Goal: Task Accomplishment & Management: Manage account settings

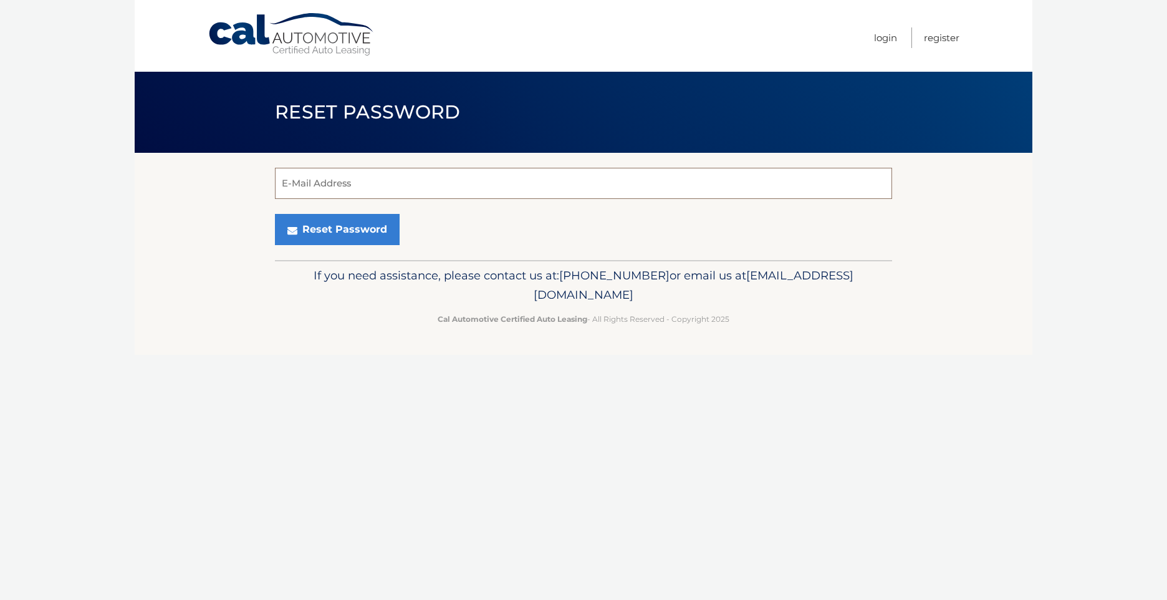
click at [361, 187] on input "E-Mail Address" at bounding box center [583, 183] width 617 height 31
type input "jrovine@sidley.com"
click at [342, 230] on button "Reset Password" at bounding box center [337, 229] width 125 height 31
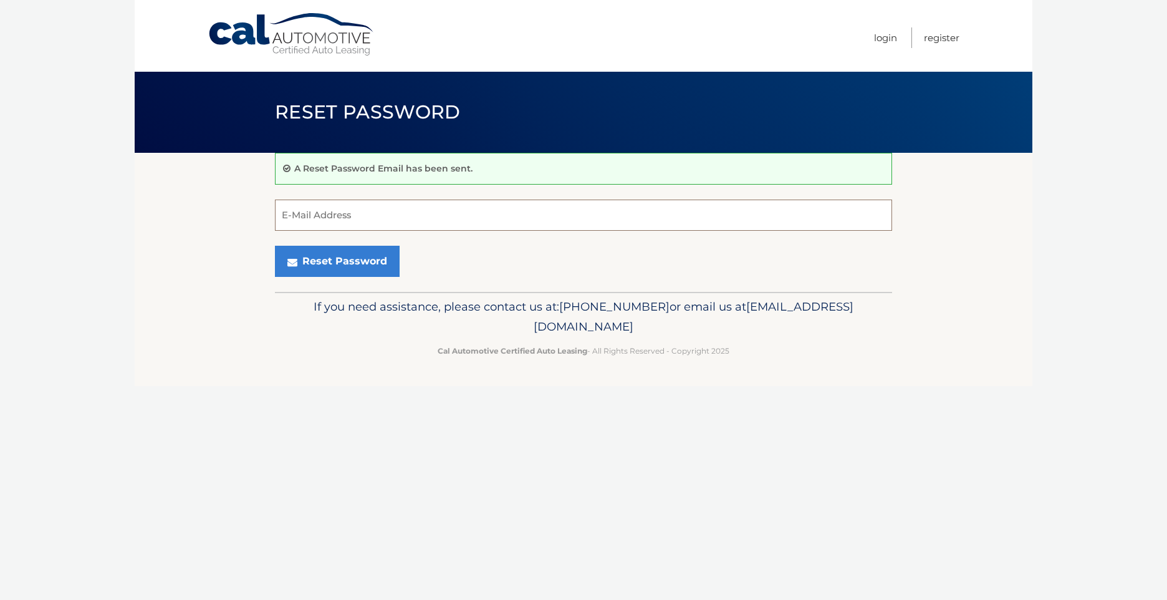
click at [357, 212] on input "E-Mail Address" at bounding box center [583, 214] width 617 height 31
click at [34, 275] on body "Cal Automotive Menu Login Register Reset Password" at bounding box center [583, 300] width 1167 height 600
